Goal: Task Accomplishment & Management: Complete application form

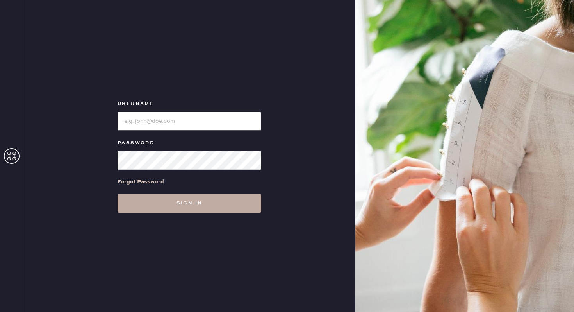
type input "reformationgeorgetown"
click at [182, 200] on button "Sign in" at bounding box center [190, 203] width 144 height 19
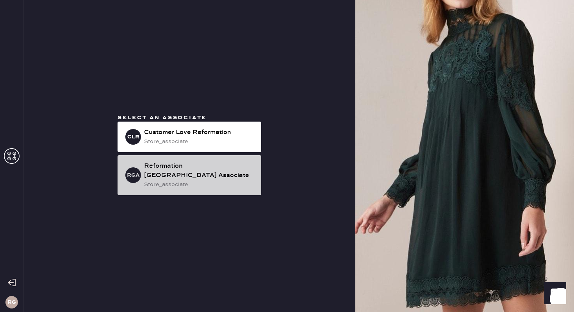
click at [200, 172] on div "Reformation [GEOGRAPHIC_DATA] Associate" at bounding box center [199, 170] width 111 height 19
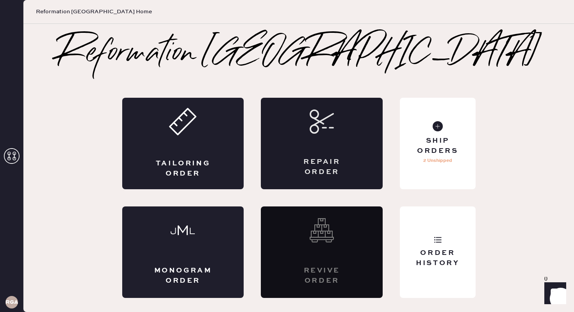
click at [339, 140] on div "Repair Order" at bounding box center [322, 143] width 122 height 91
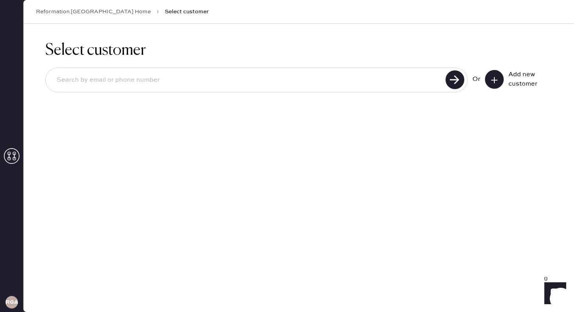
click at [492, 80] on icon at bounding box center [495, 80] width 8 height 8
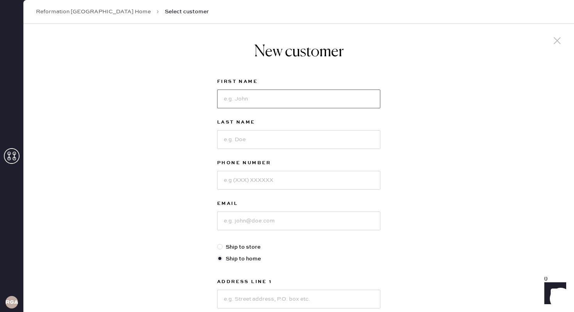
click at [251, 95] on input at bounding box center [298, 98] width 163 height 19
type input "[PERSON_NAME]"
click at [242, 137] on input at bounding box center [298, 139] width 163 height 19
type input "[PERSON_NAME]"
click at [249, 185] on input at bounding box center [298, 180] width 163 height 19
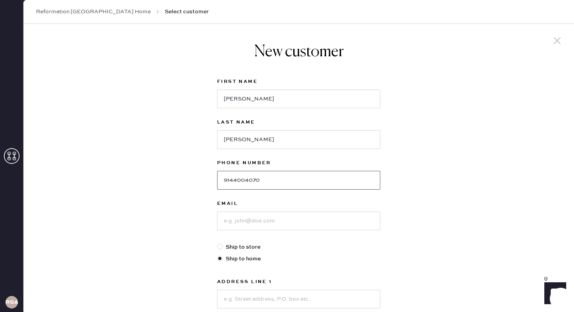
type input "9144004070"
click at [268, 220] on input at bounding box center [298, 220] width 163 height 19
drag, startPoint x: 328, startPoint y: 223, endPoint x: 158, endPoint y: 223, distance: 170.0
click at [158, 223] on div "New customer First Name [PERSON_NAME] Last Name [PERSON_NAME] Phone Number [PHO…" at bounding box center [298, 266] width 551 height 484
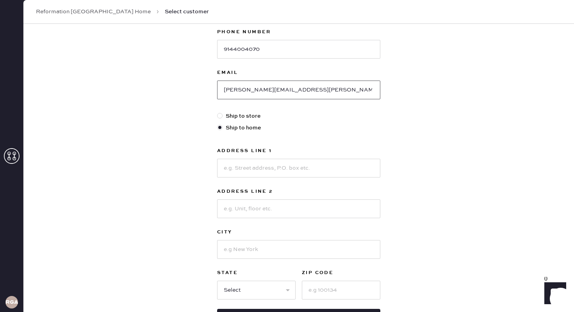
scroll to position [132, 0]
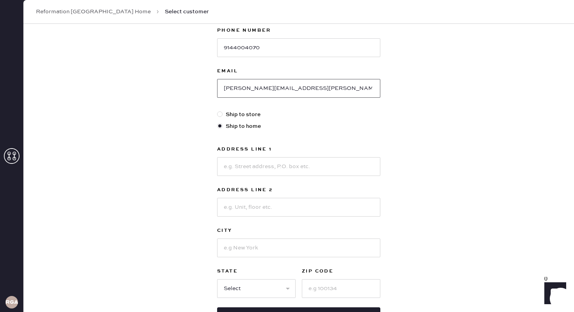
type input "[PERSON_NAME][EMAIL_ADDRESS][PERSON_NAME][DOMAIN_NAME]"
click at [262, 163] on input at bounding box center [298, 166] width 163 height 19
type input "[STREET_ADDRESS]"
click at [256, 249] on input at bounding box center [298, 247] width 163 height 19
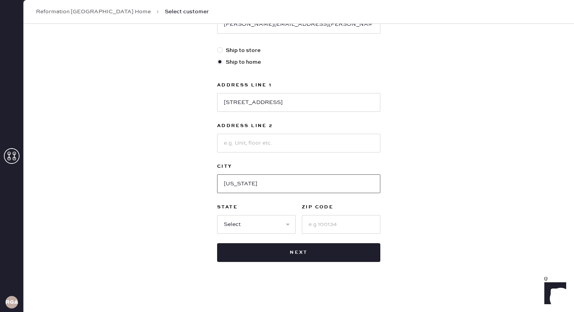
type input "[US_STATE]"
click at [248, 229] on select "Select AK AL AR AZ CA CO CT [GEOGRAPHIC_DATA] DE FL [GEOGRAPHIC_DATA] HI [GEOGR…" at bounding box center [256, 224] width 79 height 19
select select "DC"
click at [335, 229] on input at bounding box center [341, 224] width 79 height 19
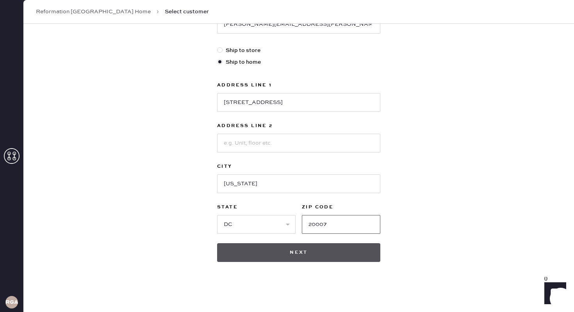
type input "20007"
click at [351, 250] on button "Next" at bounding box center [298, 252] width 163 height 19
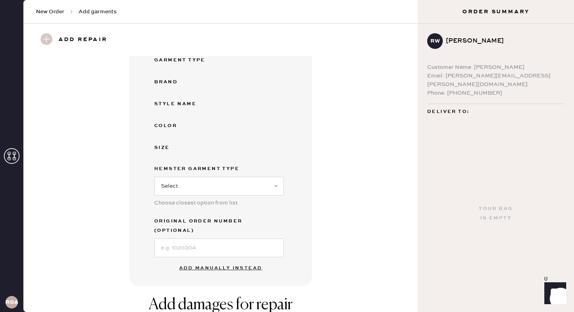
scroll to position [111, 0]
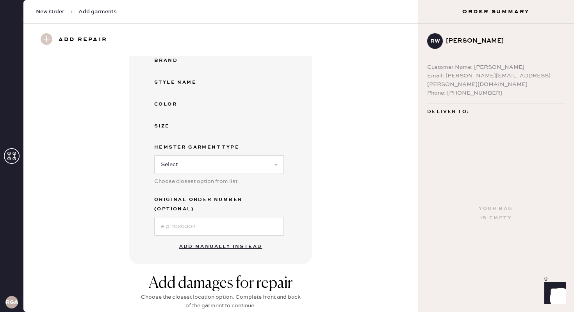
click at [227, 239] on button "Add manually instead" at bounding box center [221, 247] width 93 height 16
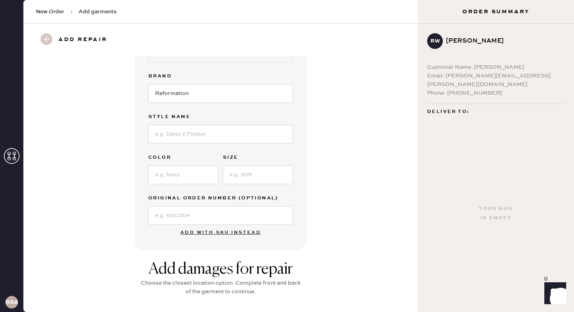
scroll to position [0, 0]
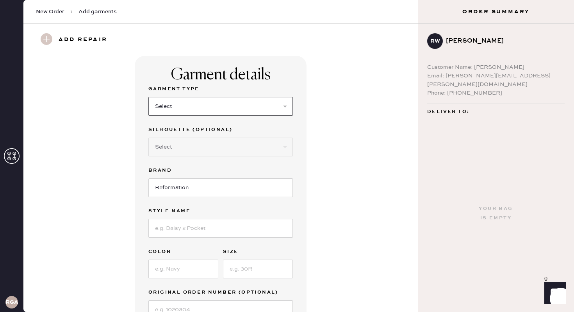
click at [198, 107] on select "Select Basic Skirt Jeans Leggings Pants Shorts Basic Sleeved Dress Basic Sleeve…" at bounding box center [220, 106] width 145 height 19
select select "5"
click at [213, 150] on select "Select Short Sleeves Long Sleeves Other" at bounding box center [220, 147] width 145 height 19
select select "18"
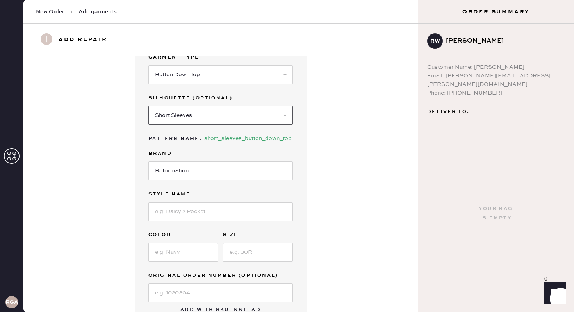
scroll to position [32, 0]
click at [203, 224] on div "Garment Type Select Basic Skirt Jeans Leggings Pants Shorts Basic Sleeved Dress…" at bounding box center [220, 176] width 145 height 249
click at [200, 218] on input at bounding box center [220, 211] width 145 height 19
type input "Valetta Two Piece"
click at [172, 254] on input at bounding box center [183, 251] width 70 height 19
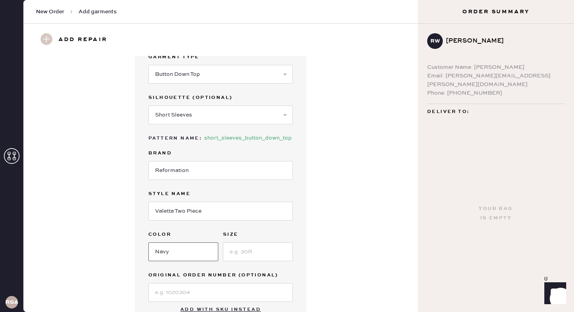
type input "Navy"
click at [279, 251] on input at bounding box center [258, 251] width 70 height 19
type input "4"
click at [356, 223] on div "Garment details Garment Type Select Basic Skirt Jeans Leggings Pants Shorts Bas…" at bounding box center [221, 175] width 366 height 303
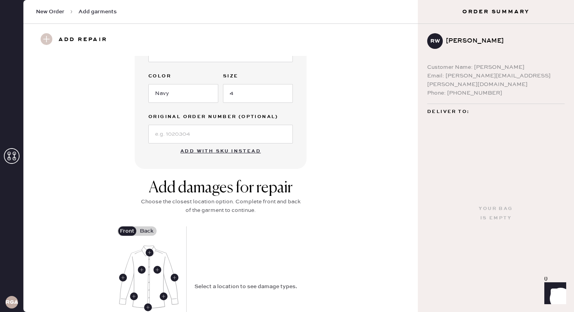
scroll to position [191, 0]
click at [152, 250] on use at bounding box center [150, 251] width 8 height 8
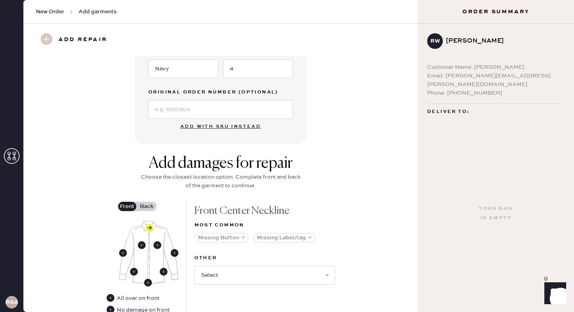
scroll to position [220, 0]
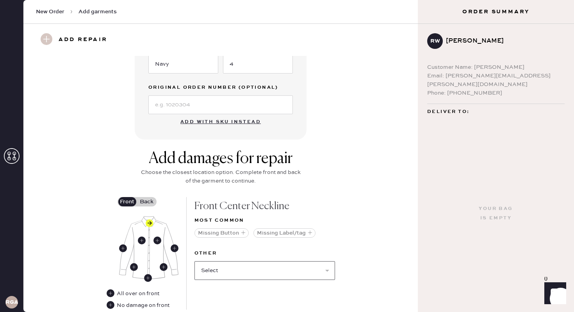
click at [245, 268] on select "Select Broken / Ripped Hem Broken Beads Broken Button Broken Elastic Broken Hoo…" at bounding box center [265, 270] width 141 height 19
select select "1679"
select select
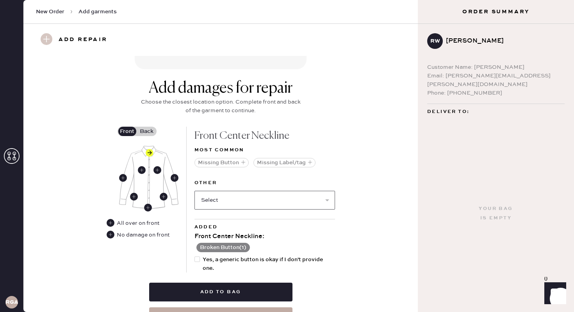
scroll to position [291, 0]
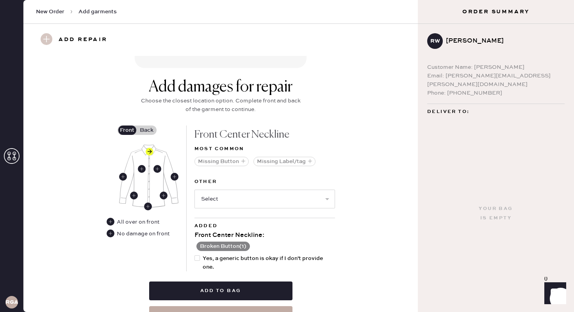
click at [200, 257] on div at bounding box center [199, 262] width 9 height 17
click at [195, 254] on input "Yes, a generic button is okay if I don't provide one." at bounding box center [195, 254] width 0 height 0
checkbox input "true"
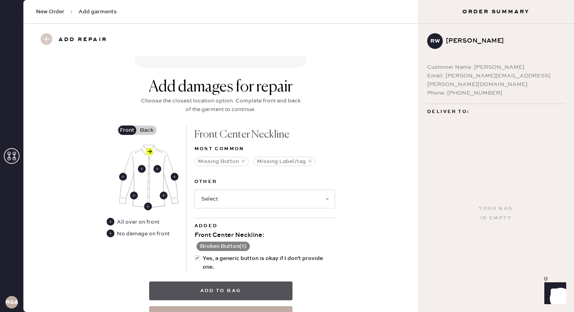
scroll to position [332, 0]
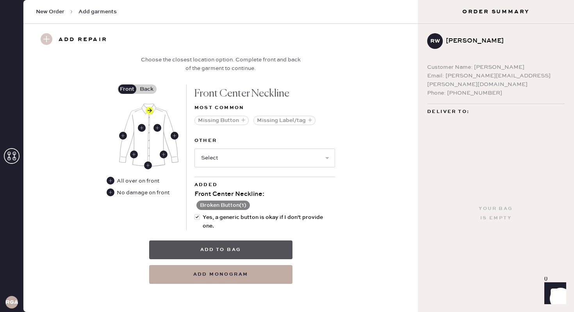
click at [247, 245] on button "Add to bag" at bounding box center [220, 249] width 143 height 19
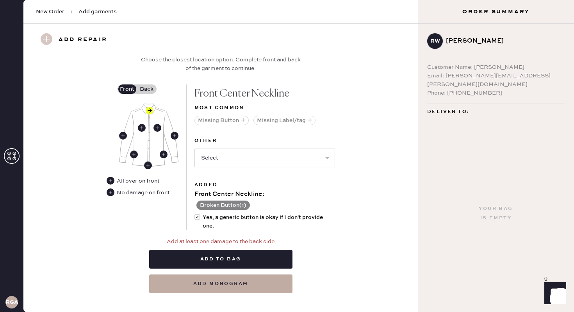
click at [147, 88] on label "Back" at bounding box center [147, 88] width 20 height 9
click at [147, 89] on input "Back" at bounding box center [147, 89] width 0 height 0
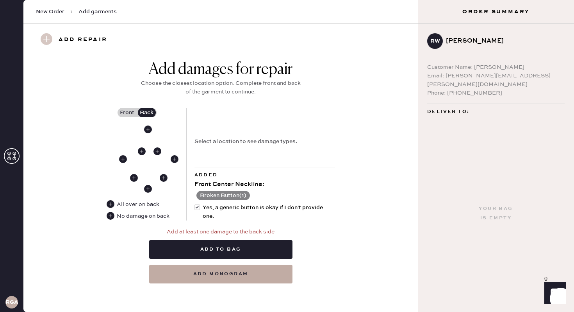
scroll to position [308, 0]
click at [109, 214] on use at bounding box center [111, 216] width 8 height 8
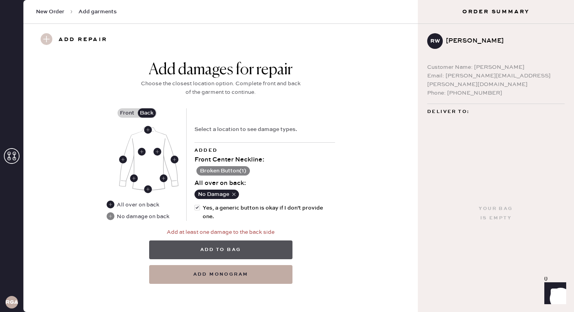
click at [236, 248] on button "Add to bag" at bounding box center [220, 249] width 143 height 19
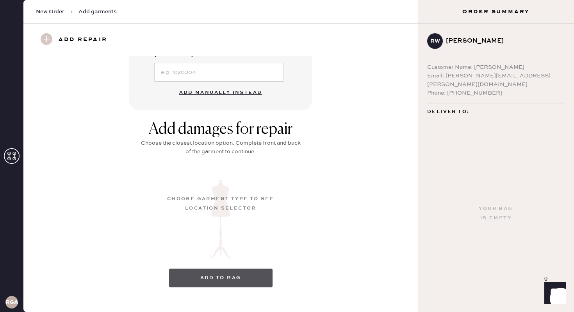
scroll to position [73, 0]
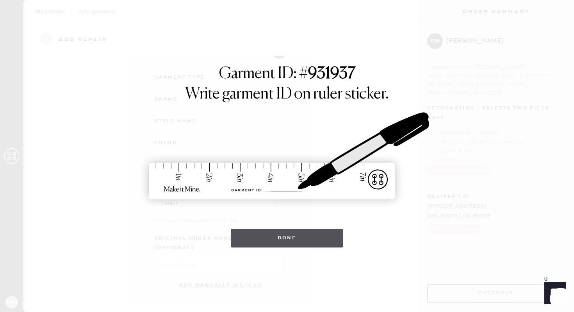
click at [259, 237] on button "Done" at bounding box center [287, 238] width 113 height 19
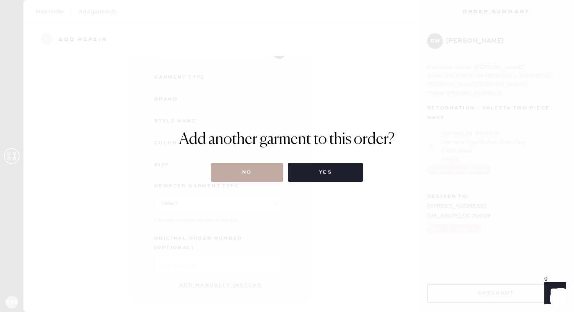
click at [257, 171] on button "No" at bounding box center [247, 172] width 72 height 19
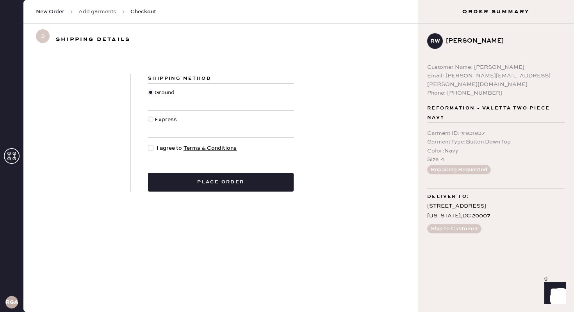
click at [170, 150] on span "I agree to Terms & Conditions" at bounding box center [197, 148] width 80 height 9
click at [148, 144] on input "I agree to Terms & Conditions" at bounding box center [148, 144] width 0 height 0
checkbox input "true"
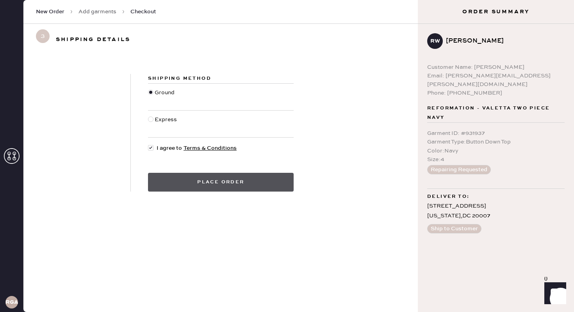
click at [223, 189] on button "Place order" at bounding box center [221, 182] width 146 height 19
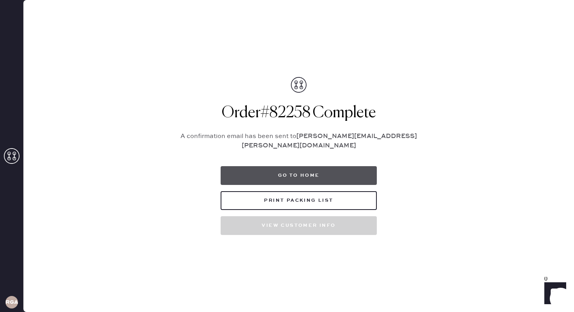
click at [307, 166] on button "Go to home" at bounding box center [299, 175] width 156 height 19
